Goal: Information Seeking & Learning: Learn about a topic

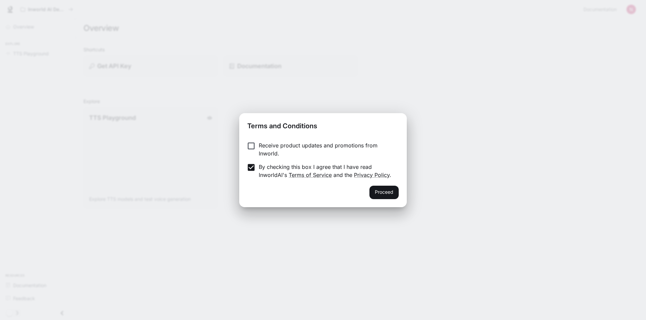
click at [379, 196] on button "Proceed" at bounding box center [383, 192] width 29 height 13
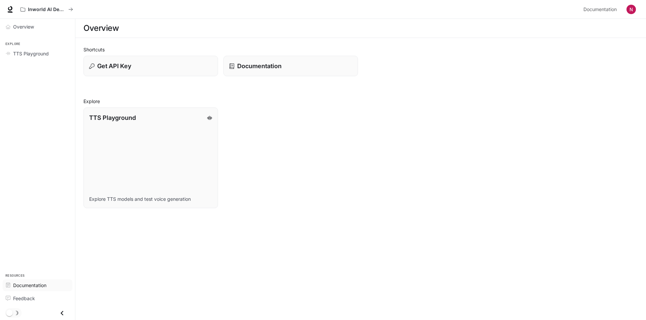
click at [35, 288] on span "Documentation" at bounding box center [29, 285] width 33 height 7
click at [98, 67] on p "Get API Key" at bounding box center [114, 66] width 34 height 9
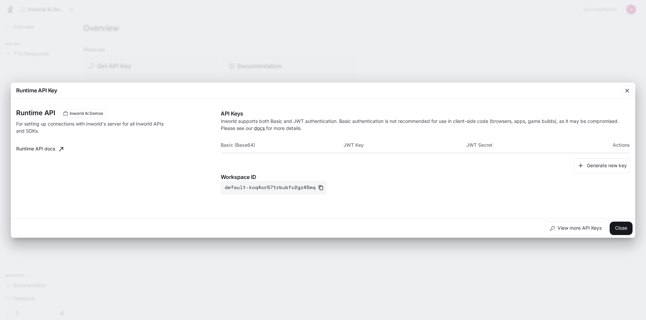
click at [352, 143] on th "JWT Key" at bounding box center [404, 145] width 123 height 16
click at [87, 112] on span "Inworld AI Demos" at bounding box center [86, 114] width 39 height 6
click at [626, 90] on icon "button" at bounding box center [627, 90] width 7 height 7
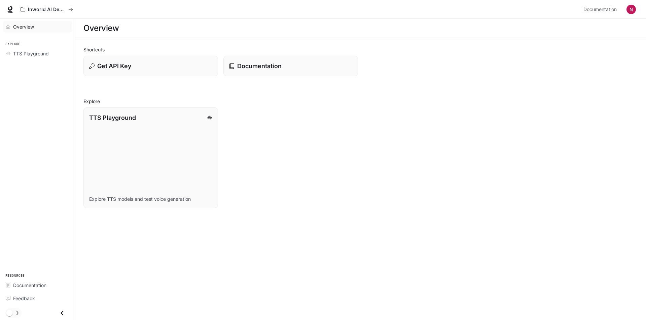
click at [25, 25] on span "Overview" at bounding box center [23, 26] width 21 height 7
click at [26, 25] on span "Overview" at bounding box center [24, 26] width 22 height 7
